Goal: Check status: Check status

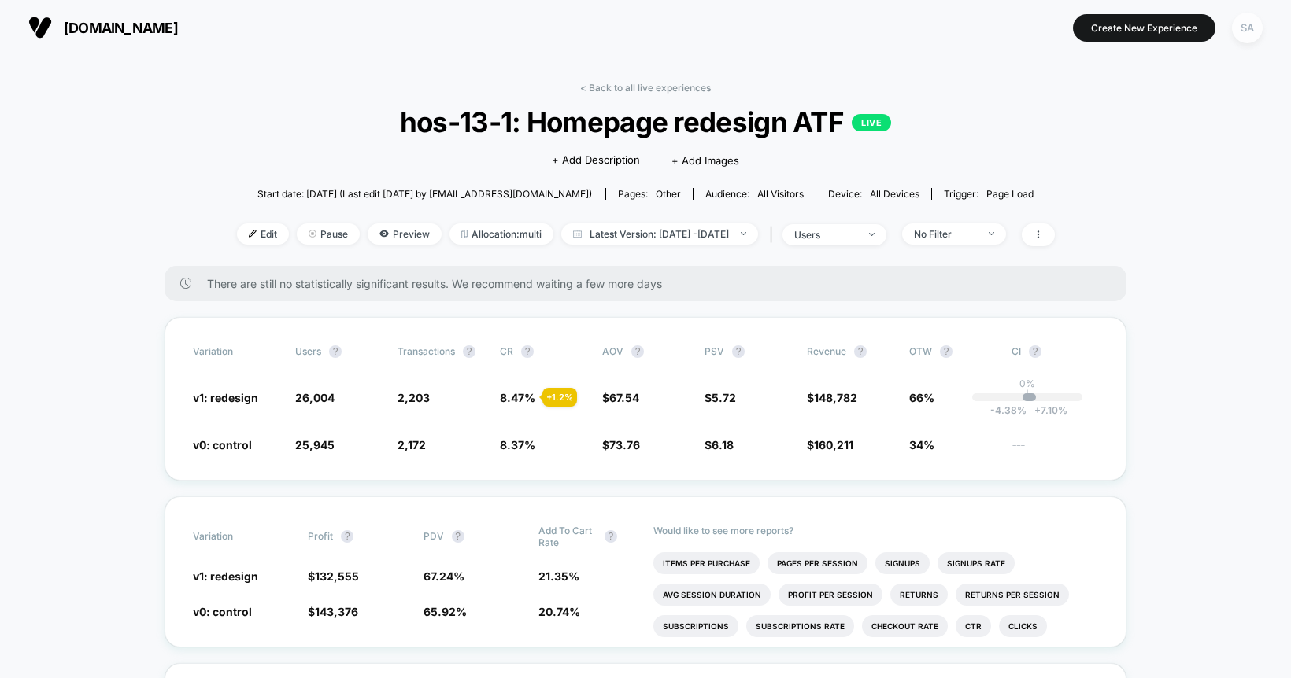
click at [1249, 24] on div "SA" at bounding box center [1247, 28] width 31 height 31
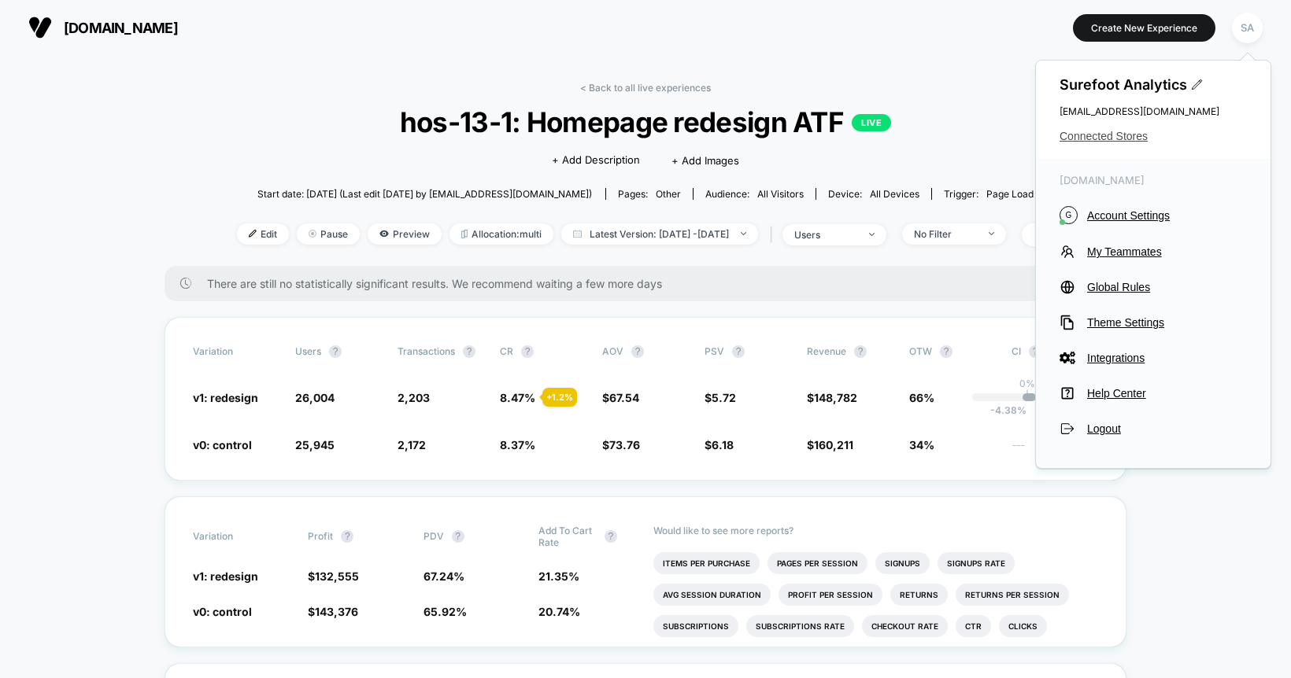
click at [1102, 138] on span "Connected Stores" at bounding box center [1152, 136] width 187 height 13
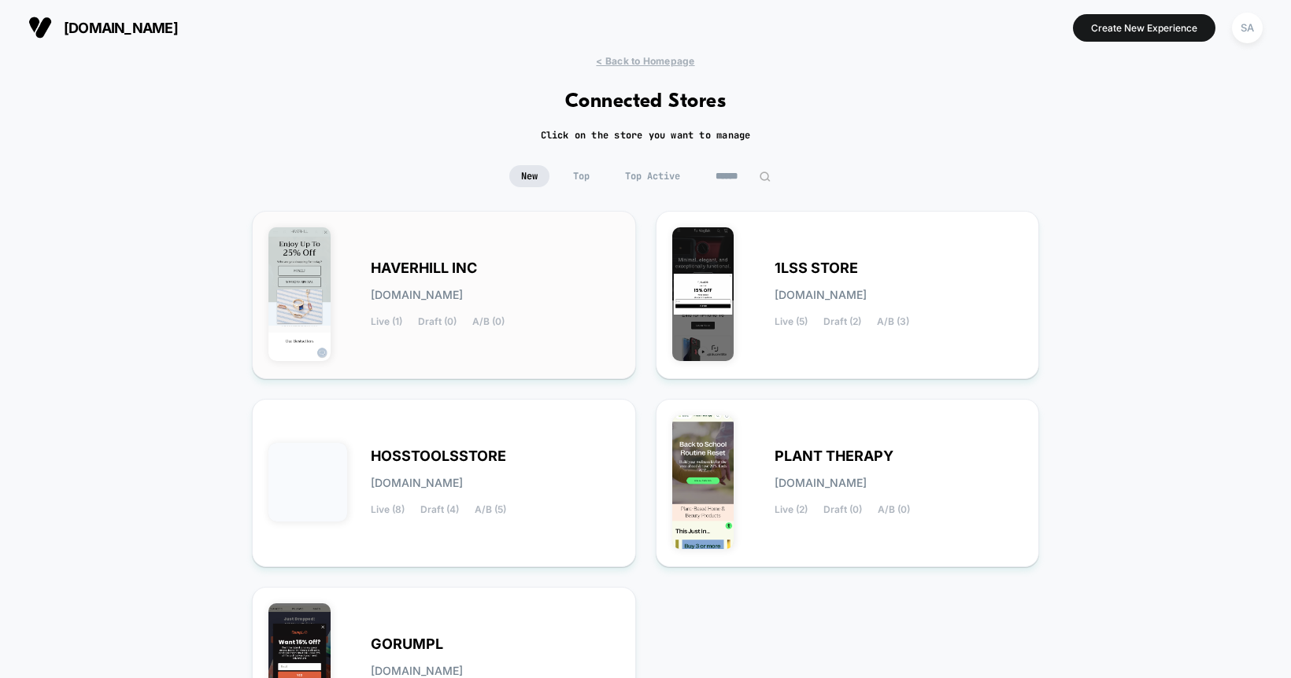
click at [587, 258] on div "HAVERHILL INC [DOMAIN_NAME] Live (1) Draft (0) A/B (0)" at bounding box center [443, 294] width 351 height 135
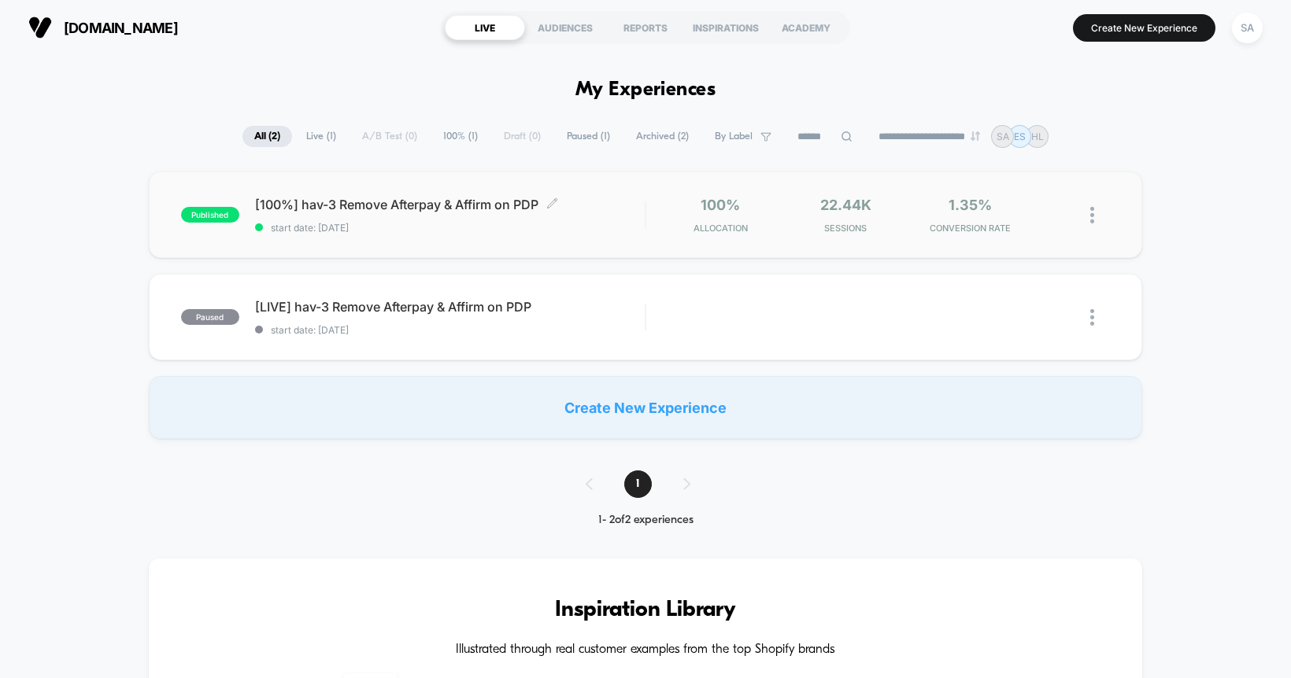
click at [457, 232] on span "start date: [DATE]" at bounding box center [450, 228] width 390 height 12
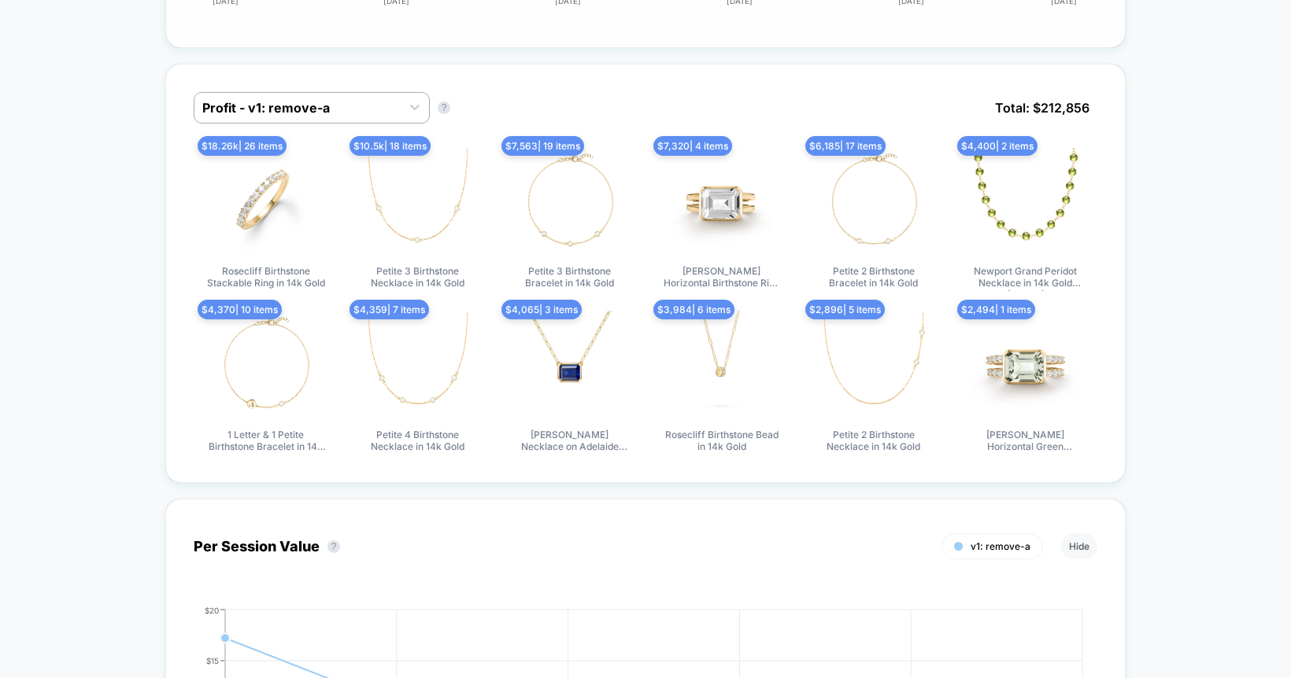
scroll to position [195, 0]
